Goal: Task Accomplishment & Management: Manage account settings

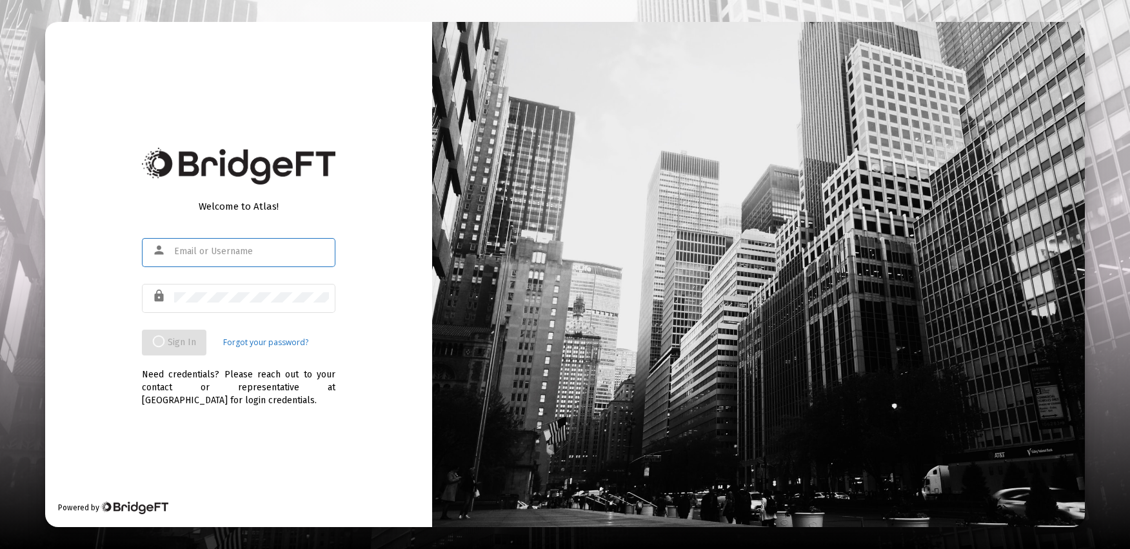
click at [190, 250] on input "text" at bounding box center [251, 251] width 155 height 10
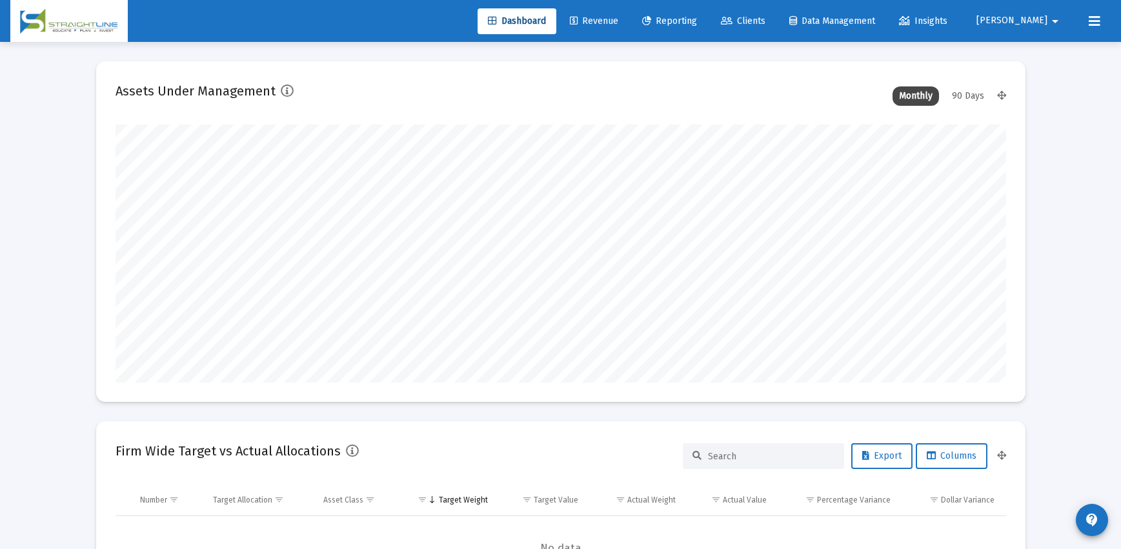
scroll to position [258, 479]
click at [765, 17] on span "Clients" at bounding box center [743, 20] width 45 height 11
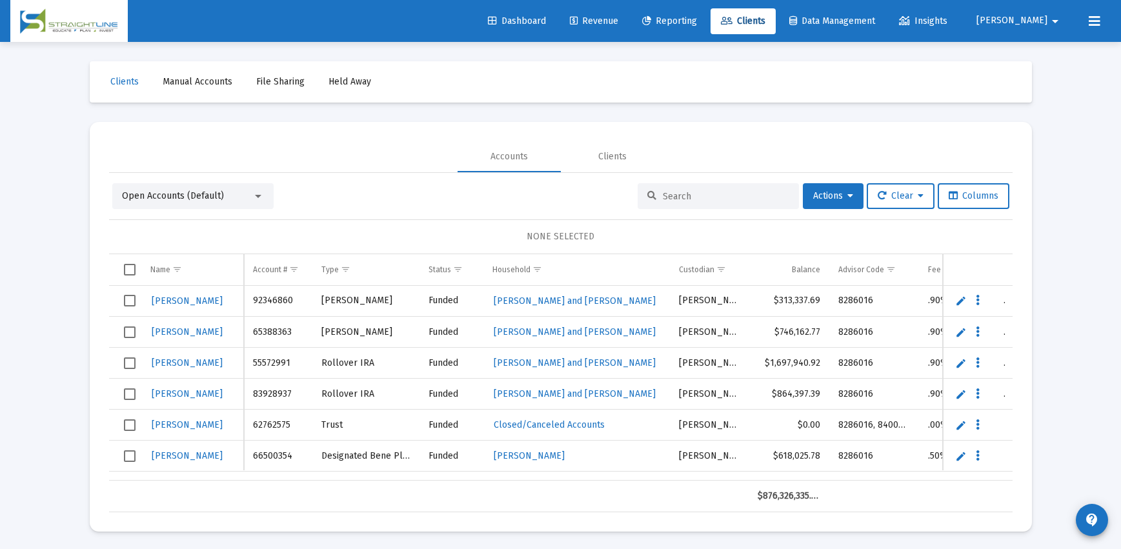
click at [671, 193] on input at bounding box center [726, 196] width 126 height 11
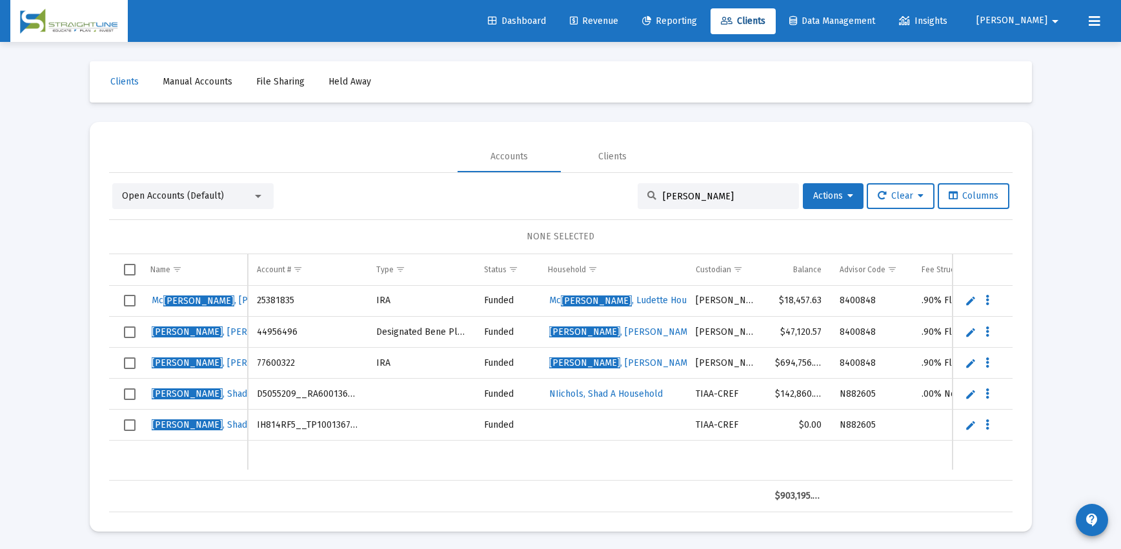
type input "[PERSON_NAME]"
click at [1045, 19] on span "[PERSON_NAME]" at bounding box center [1011, 20] width 71 height 11
click at [1052, 87] on button "Logout" at bounding box center [1051, 85] width 77 height 31
